Goal: Information Seeking & Learning: Learn about a topic

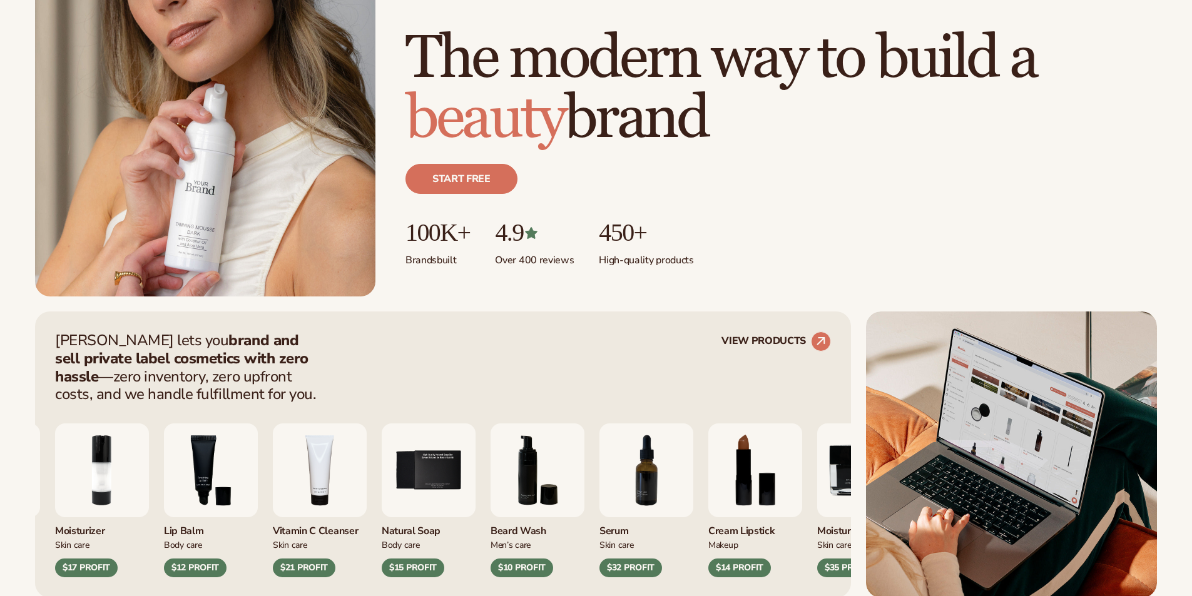
scroll to position [417, 0]
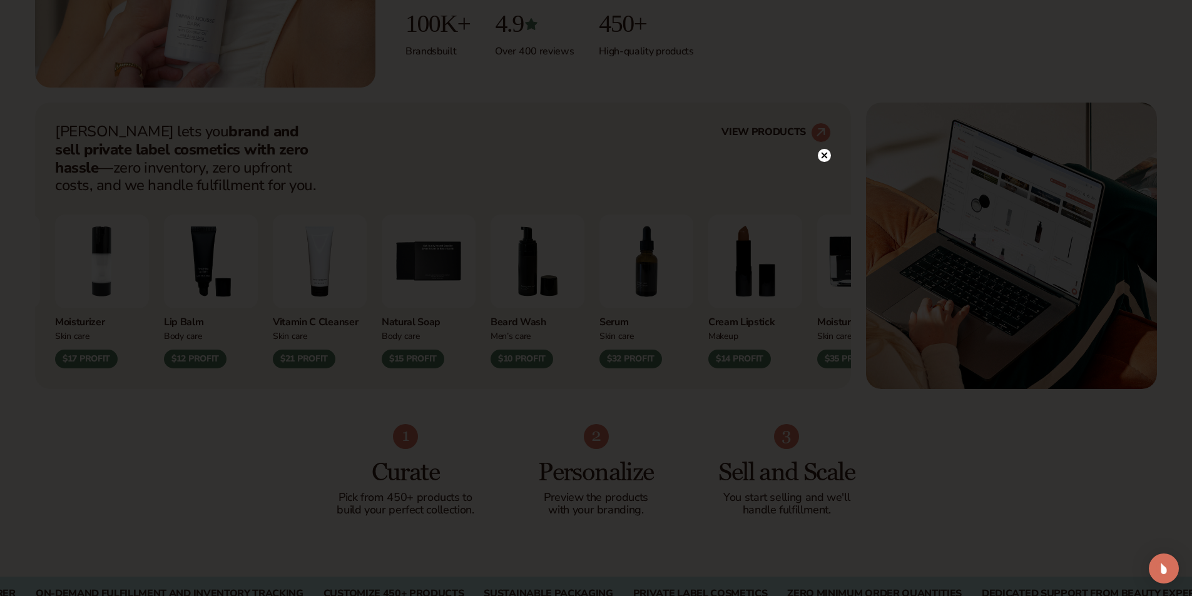
click at [824, 150] on circle at bounding box center [824, 155] width 13 height 13
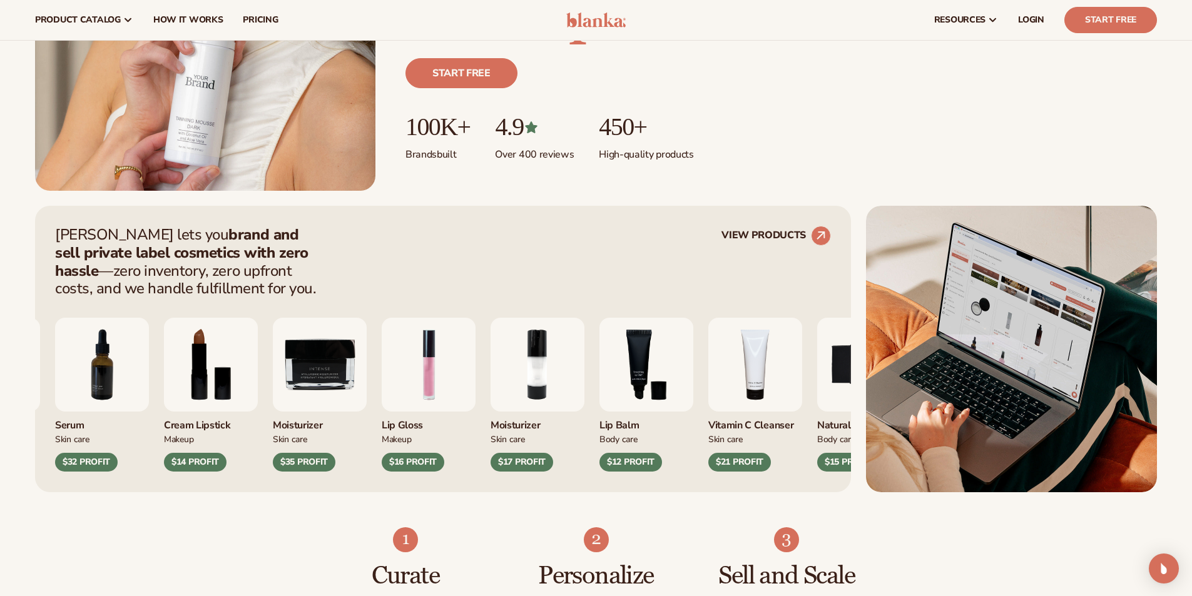
scroll to position [313, 0]
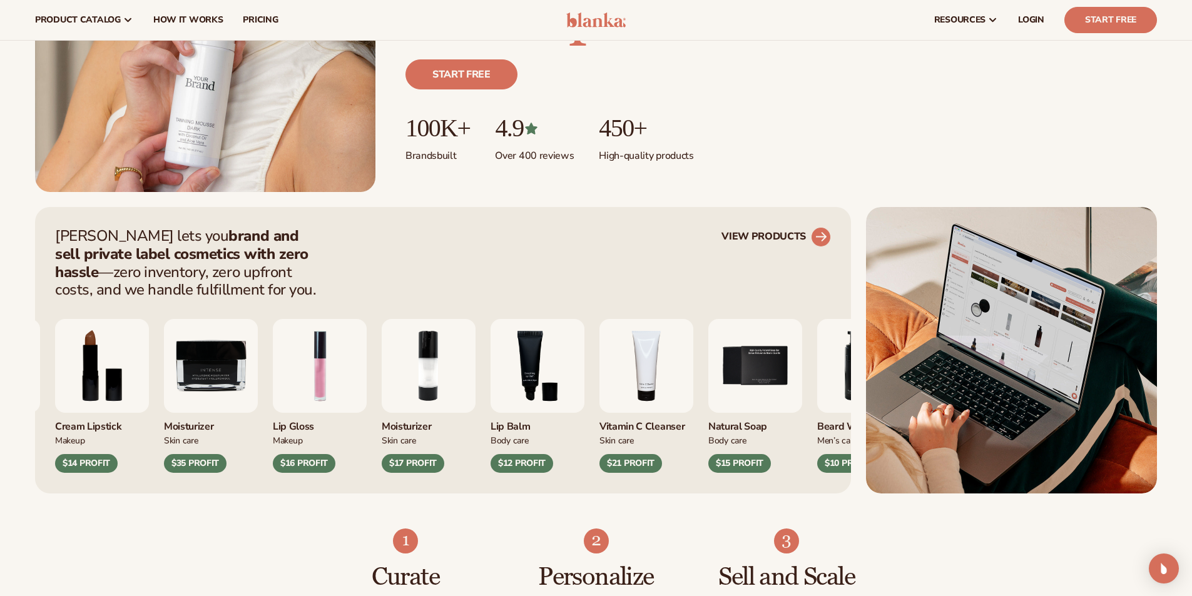
click at [826, 238] on circle at bounding box center [821, 237] width 28 height 28
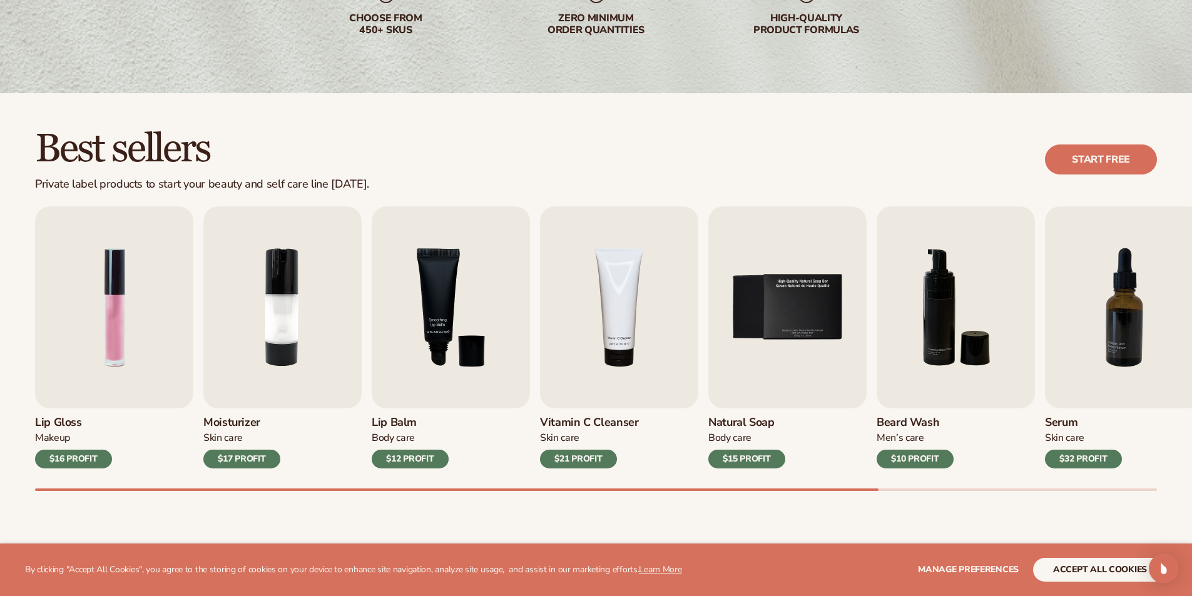
scroll to position [313, 0]
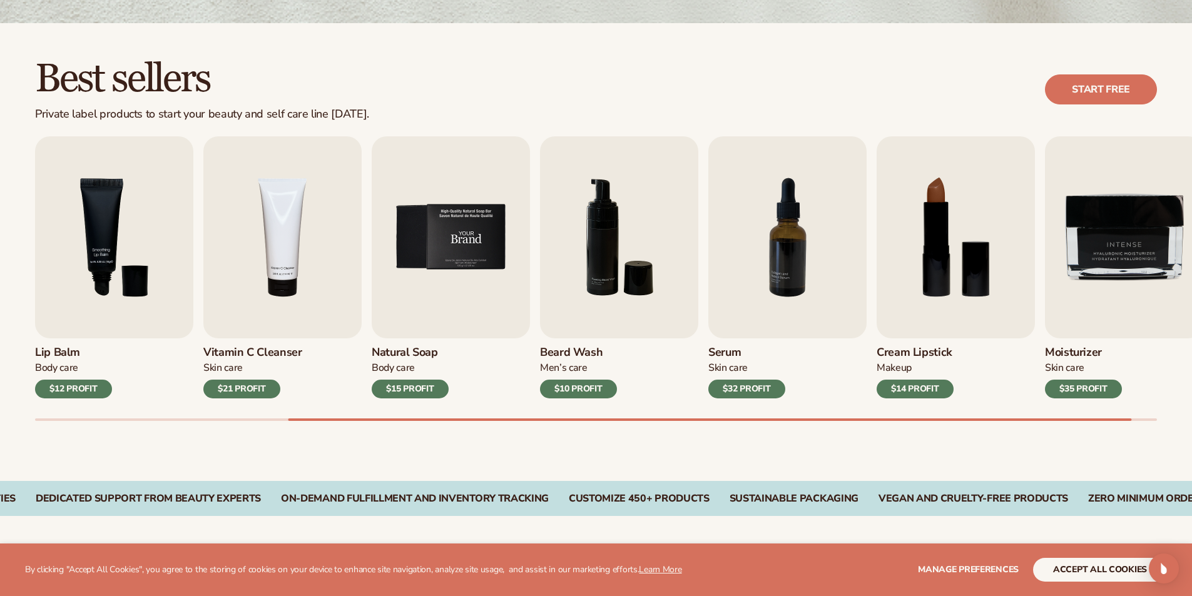
click at [471, 255] on img "5 / 9" at bounding box center [451, 237] width 158 height 202
click at [415, 384] on div "$15 PROFIT" at bounding box center [410, 389] width 77 height 19
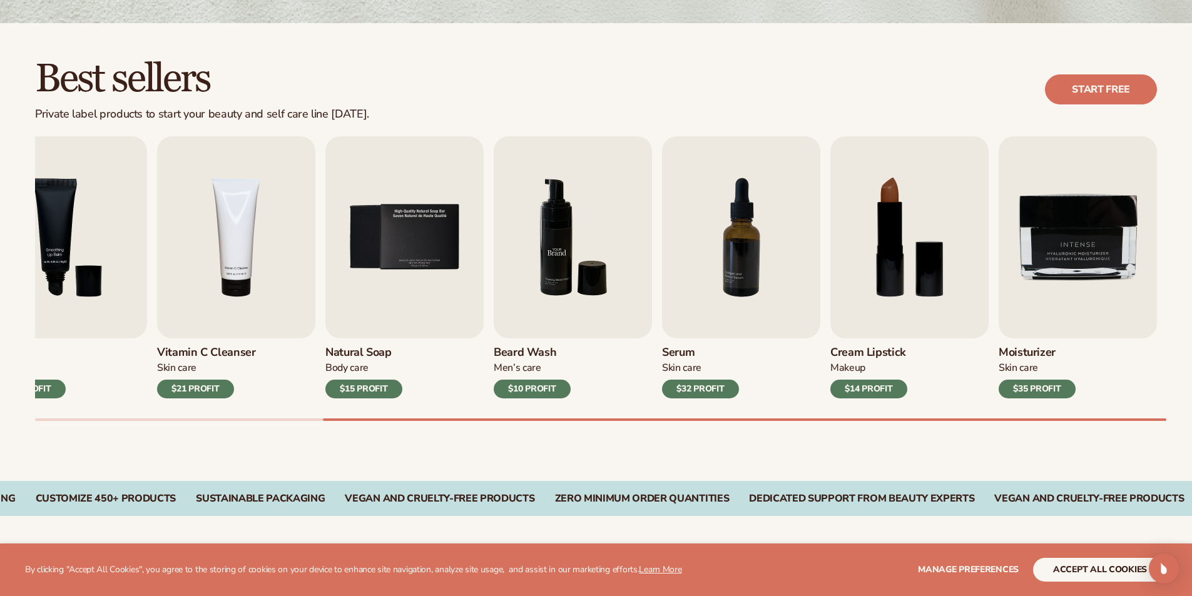
click at [578, 228] on img "6 / 9" at bounding box center [573, 237] width 158 height 202
click at [395, 230] on img "5 / 9" at bounding box center [404, 237] width 158 height 202
click at [1118, 96] on link "Start free" at bounding box center [1101, 89] width 112 height 30
